Goal: Transaction & Acquisition: Book appointment/travel/reservation

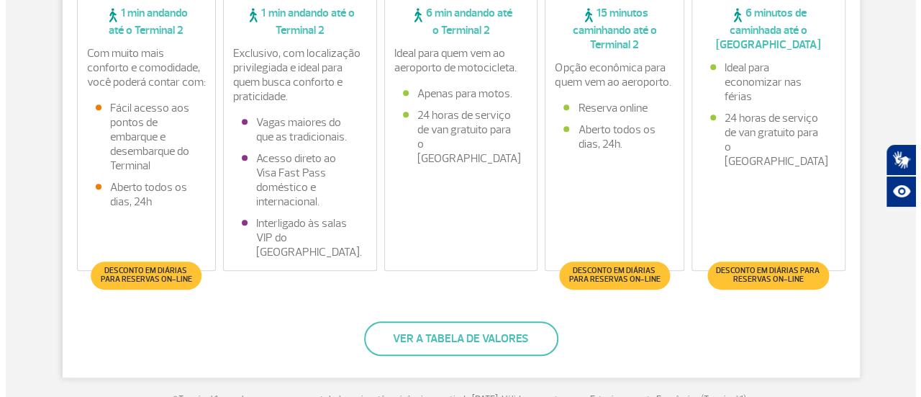
scroll to position [504, 0]
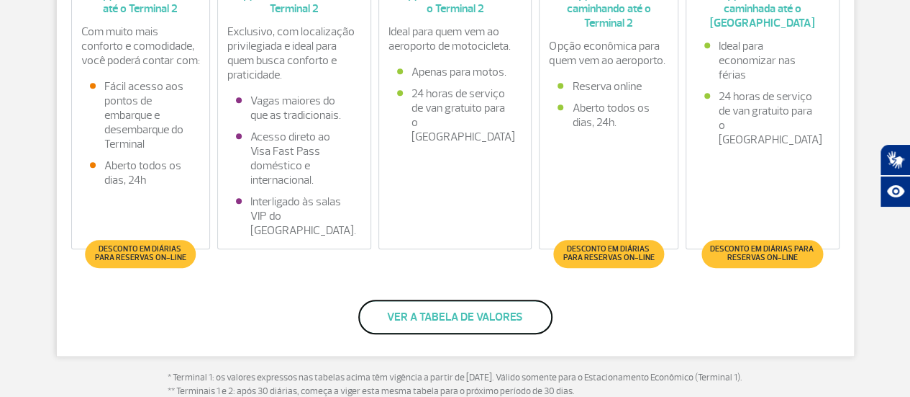
click at [468, 317] on button "Ver a tabela de valores" at bounding box center [455, 316] width 194 height 35
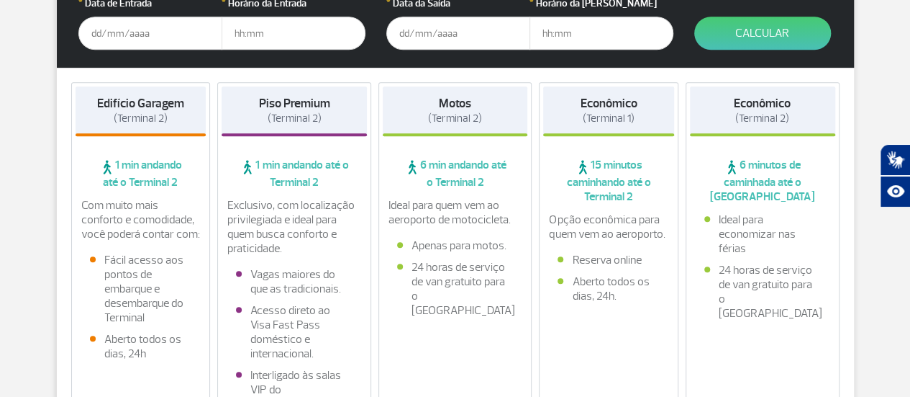
scroll to position [288, 0]
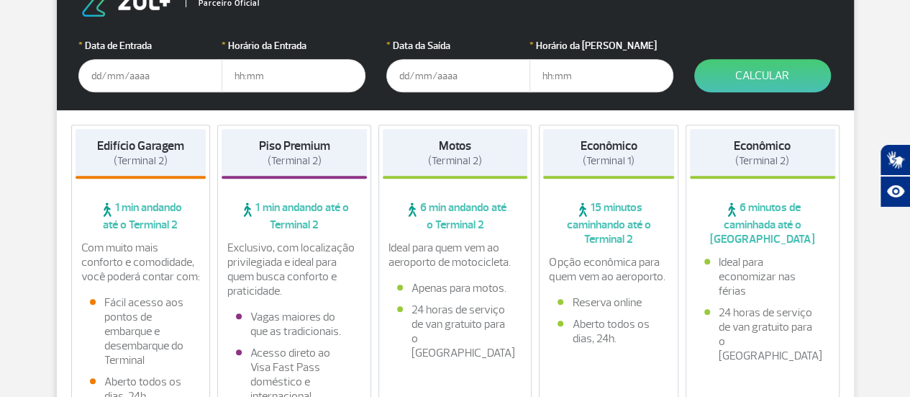
click at [137, 78] on input "text" at bounding box center [150, 75] width 144 height 33
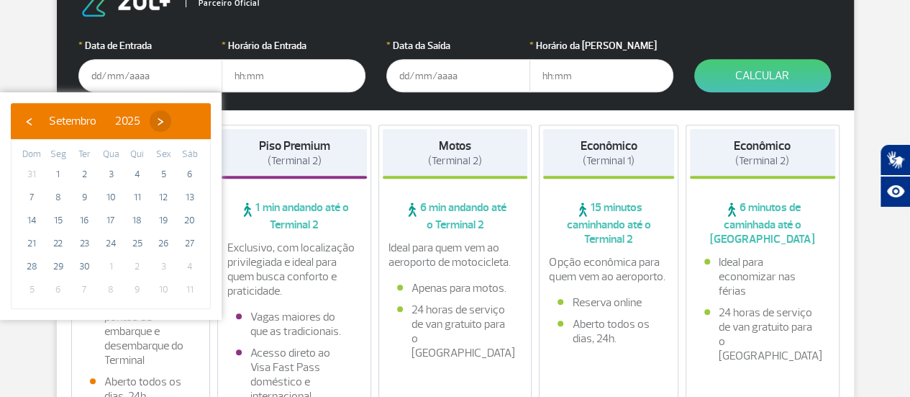
click at [171, 122] on span "›" at bounding box center [161, 121] width 22 height 22
click at [193, 172] on span "4" at bounding box center [189, 174] width 23 height 23
type input "[DATE]"
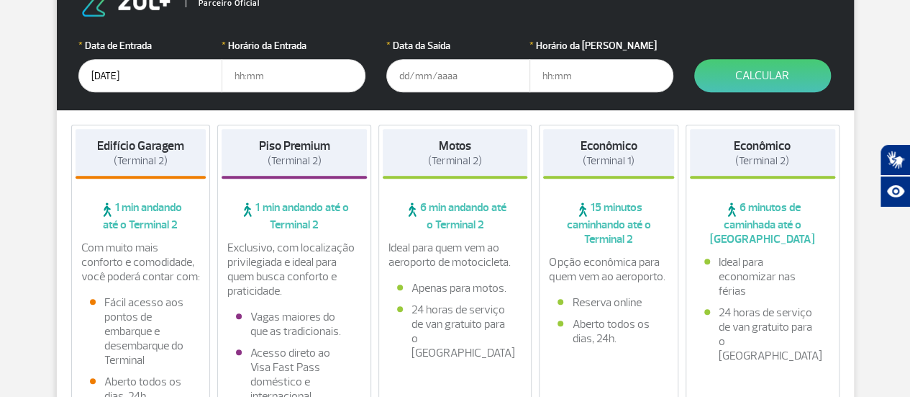
click at [266, 74] on input "text" at bounding box center [294, 75] width 144 height 33
type input "06:00"
click at [462, 69] on input "text" at bounding box center [458, 75] width 144 height 33
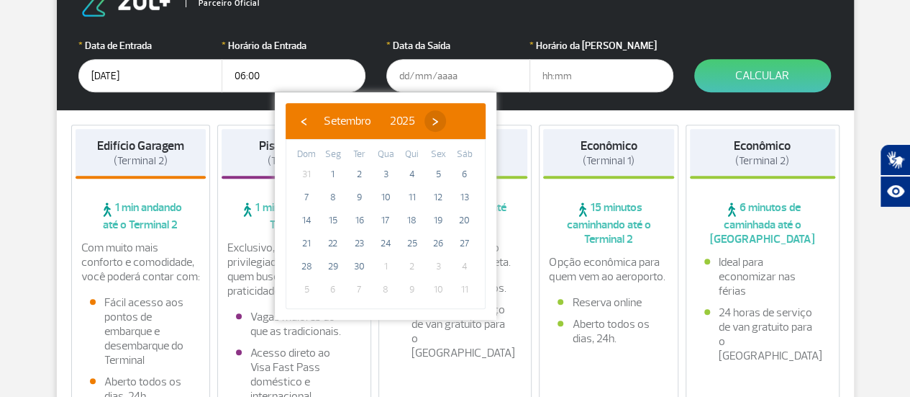
click at [446, 121] on span "›" at bounding box center [436, 121] width 22 height 22
click at [360, 219] on span "14" at bounding box center [359, 220] width 23 height 23
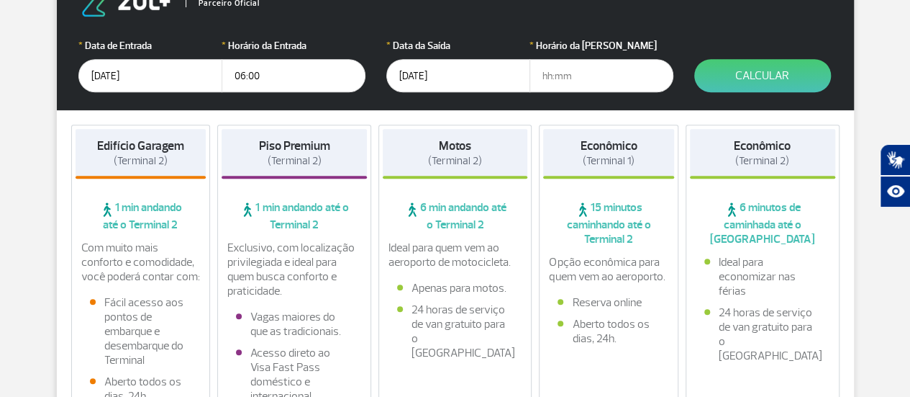
click at [592, 79] on input "text" at bounding box center [602, 75] width 144 height 33
click at [475, 65] on input "[DATE]" at bounding box center [458, 75] width 144 height 33
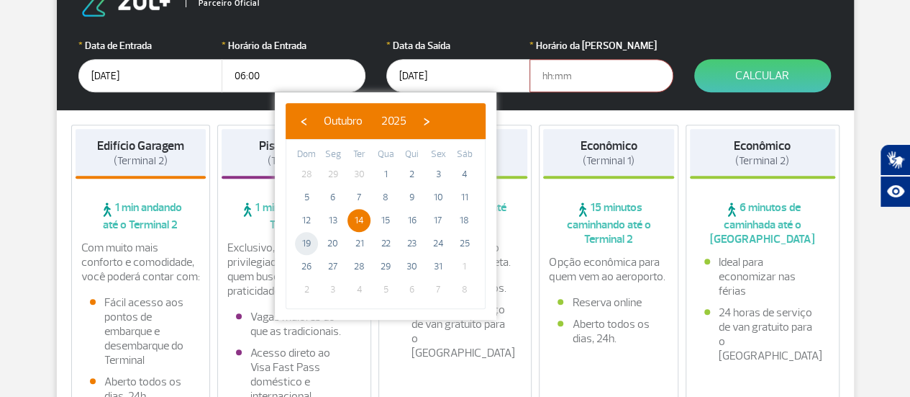
click at [307, 235] on span "19" at bounding box center [306, 243] width 23 height 23
type input "[DATE]"
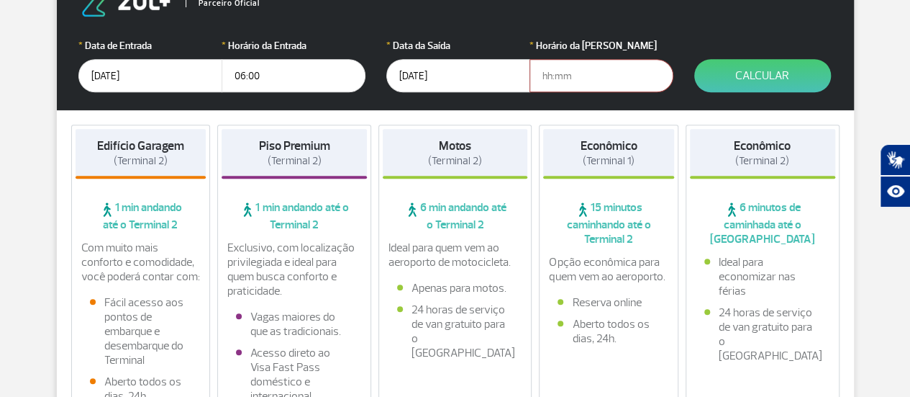
click at [586, 74] on input "text" at bounding box center [602, 75] width 144 height 33
type input "6"
type input "06:00"
click at [468, 71] on input "[DATE]" at bounding box center [458, 75] width 144 height 33
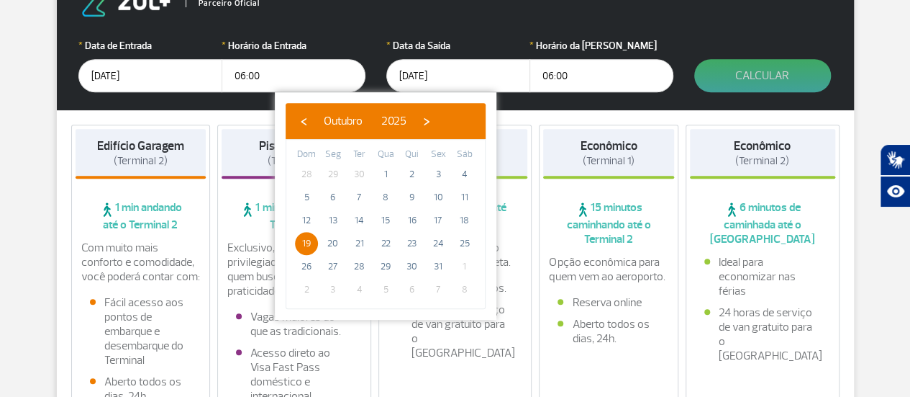
click at [776, 70] on button "Calcular" at bounding box center [762, 75] width 137 height 33
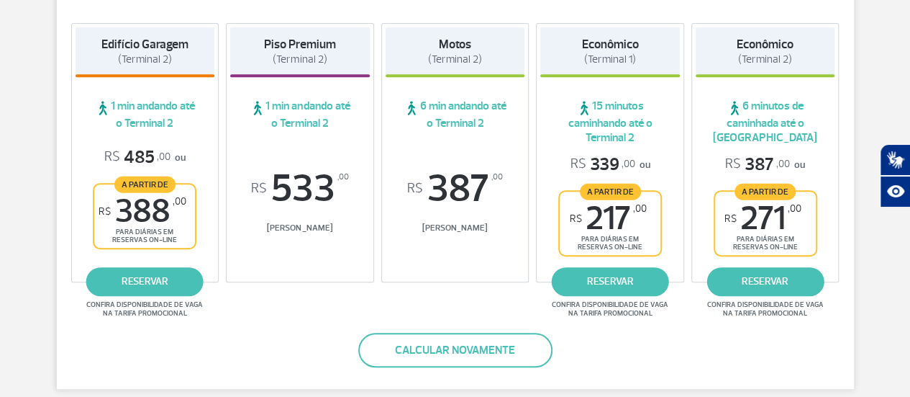
scroll to position [293, 0]
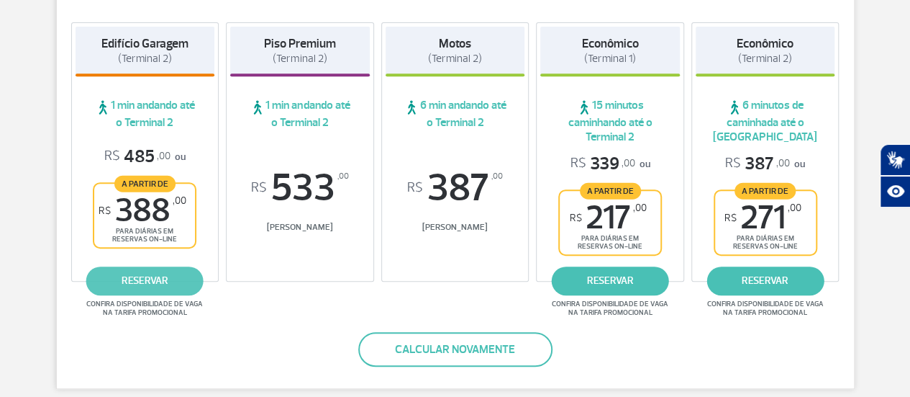
click at [141, 273] on link "reservar" at bounding box center [144, 280] width 117 height 29
